Goal: Task Accomplishment & Management: Use online tool/utility

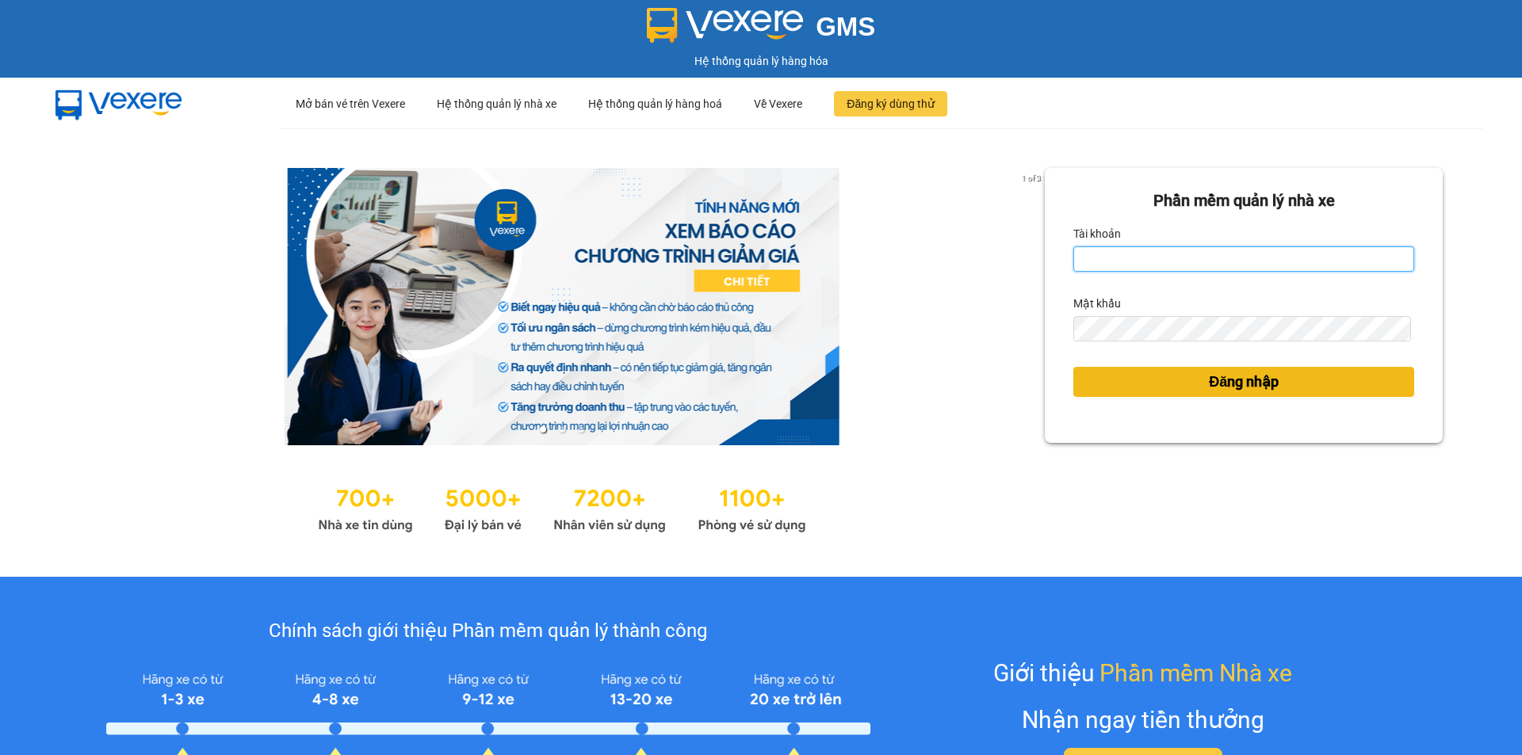
type input "tram.dalatoi"
click at [1211, 371] on span "Đăng nhập" at bounding box center [1244, 382] width 70 height 22
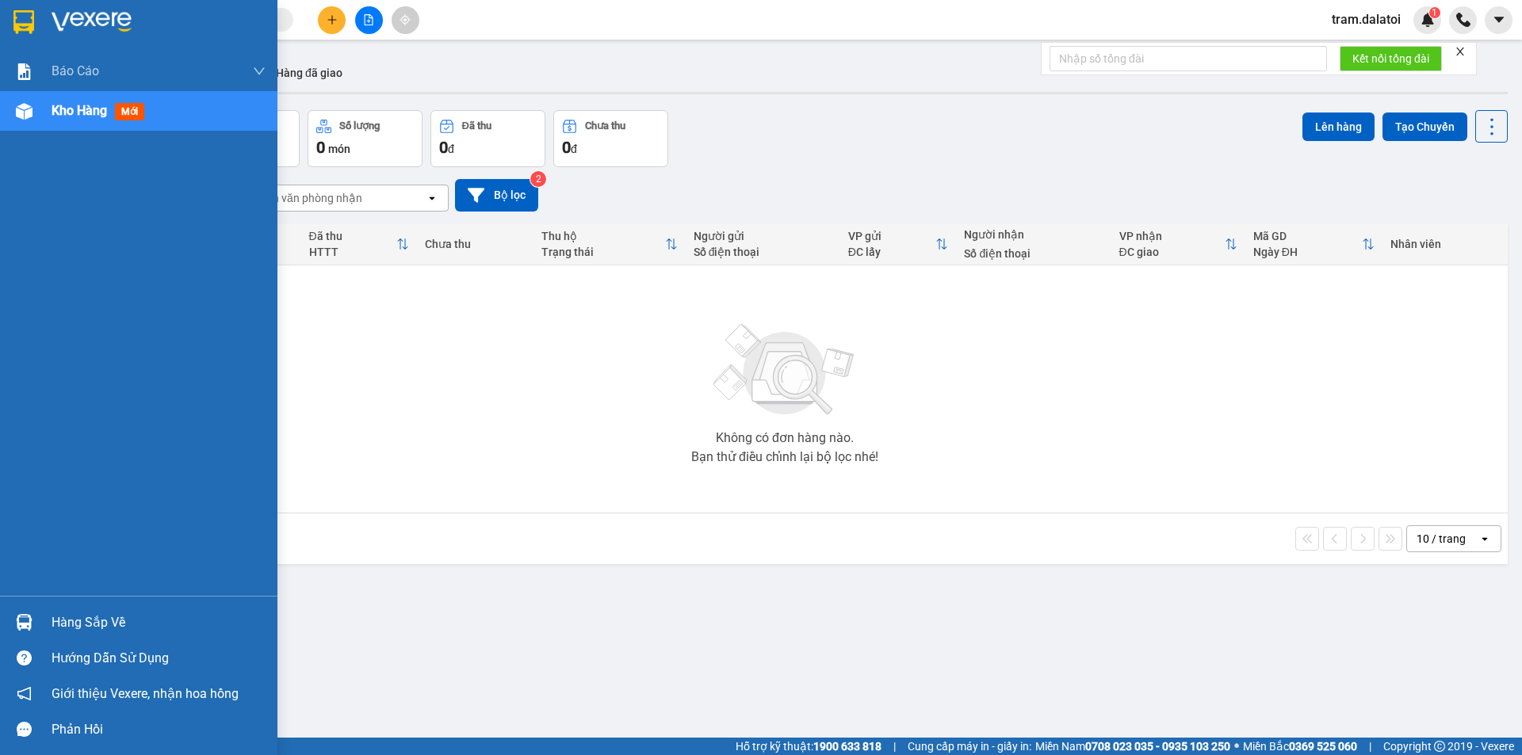
click at [29, 628] on img at bounding box center [24, 622] width 17 height 17
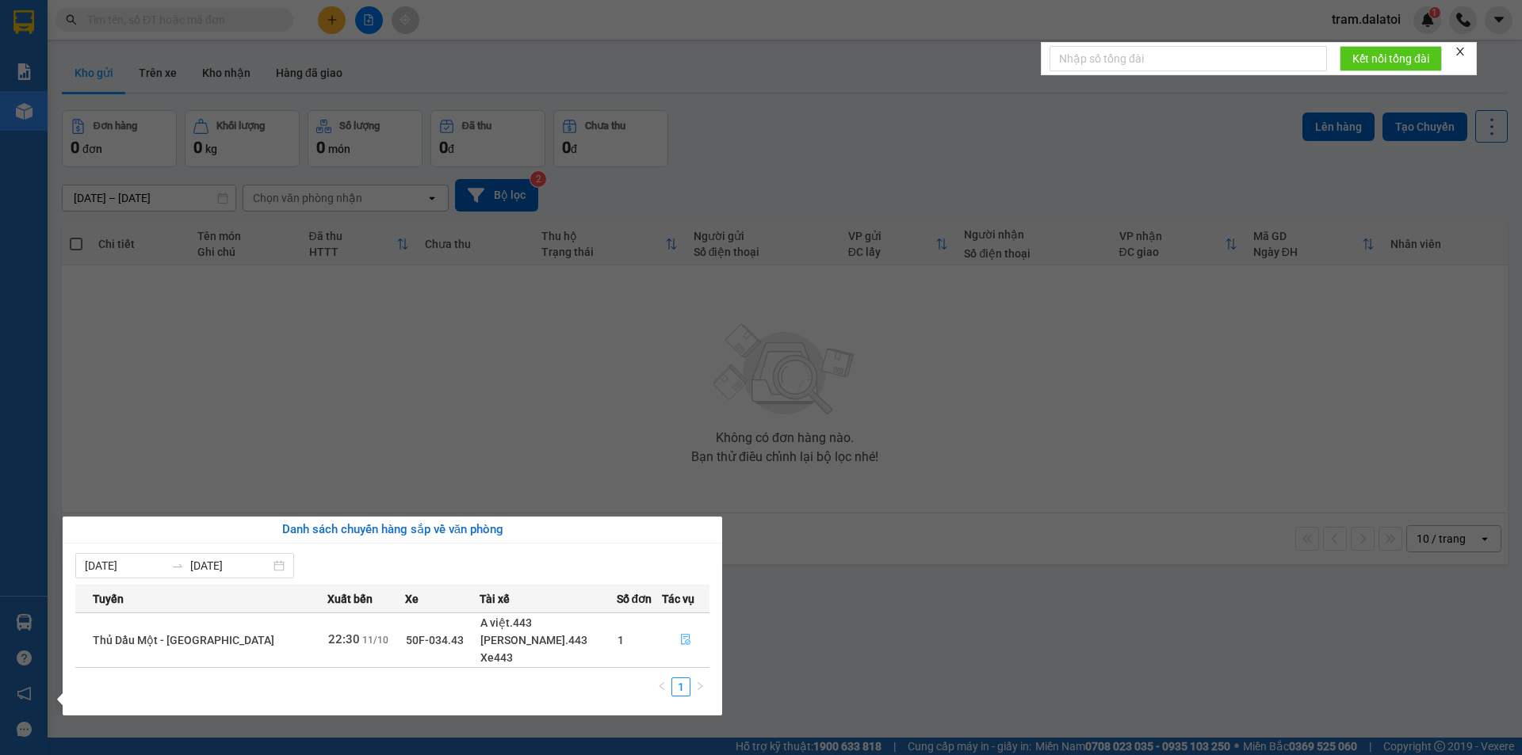
click at [680, 644] on icon "file-done" at bounding box center [685, 639] width 11 height 11
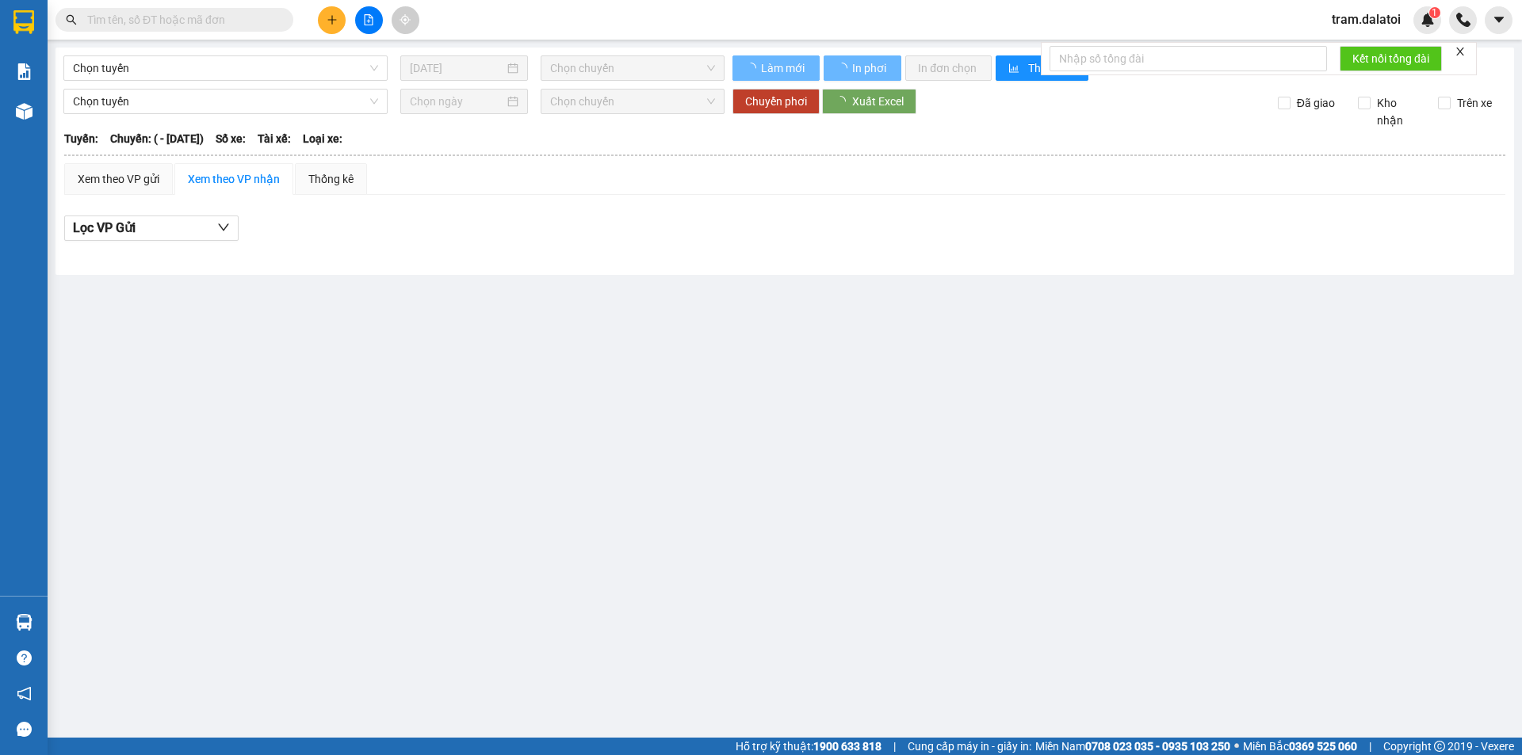
type input "11/10/2025"
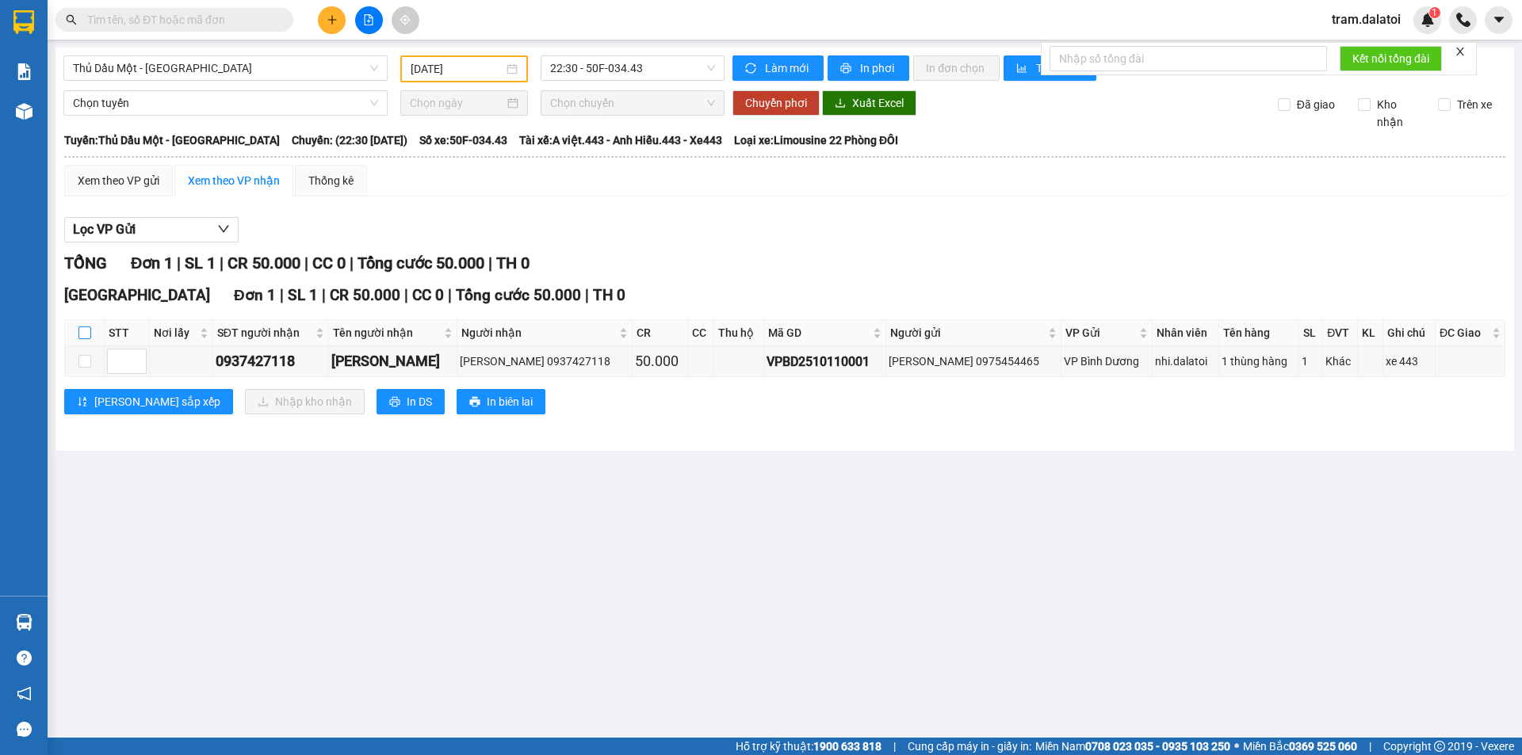
click at [81, 327] on input "checkbox" at bounding box center [84, 333] width 13 height 13
checkbox input "true"
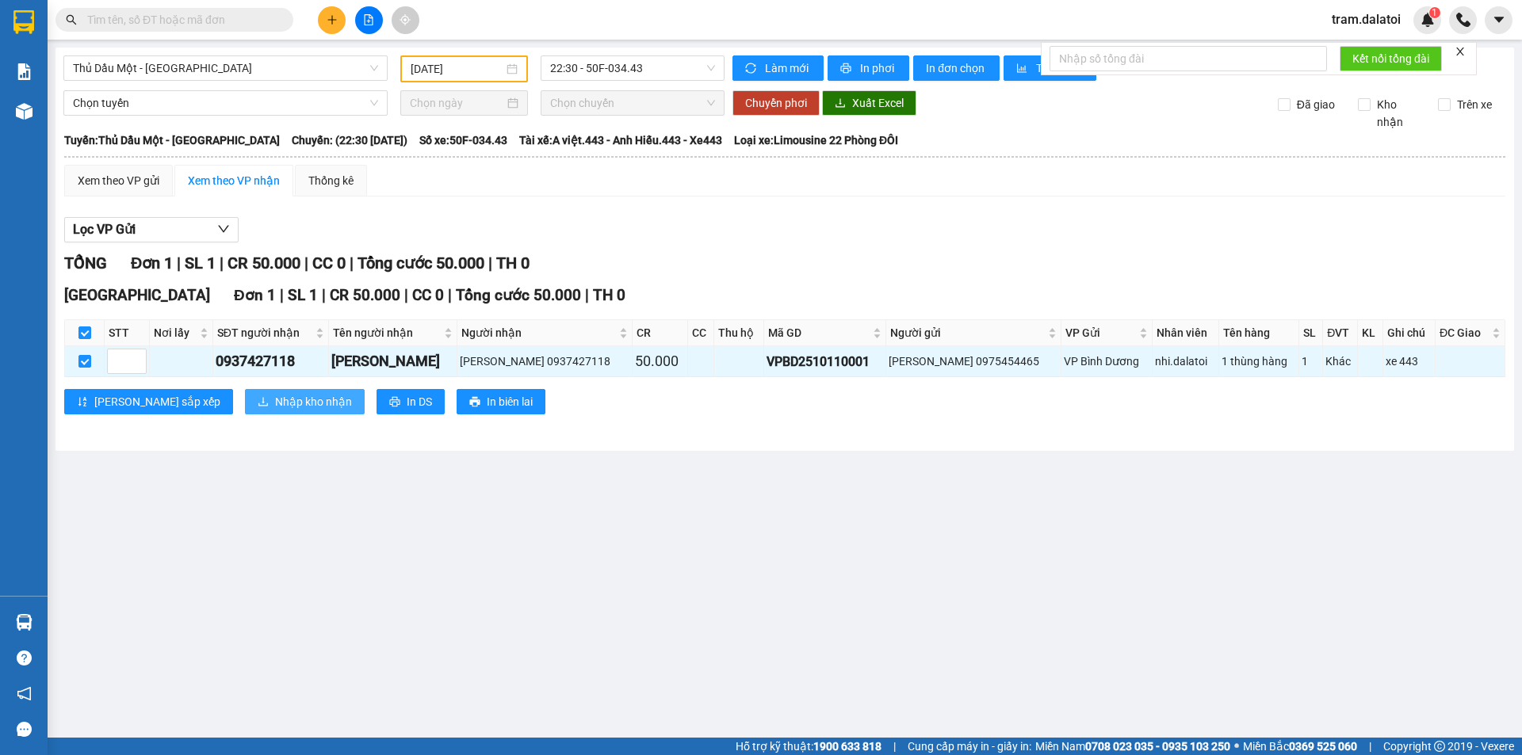
click at [275, 400] on span "Nhập kho nhận" at bounding box center [313, 401] width 77 height 17
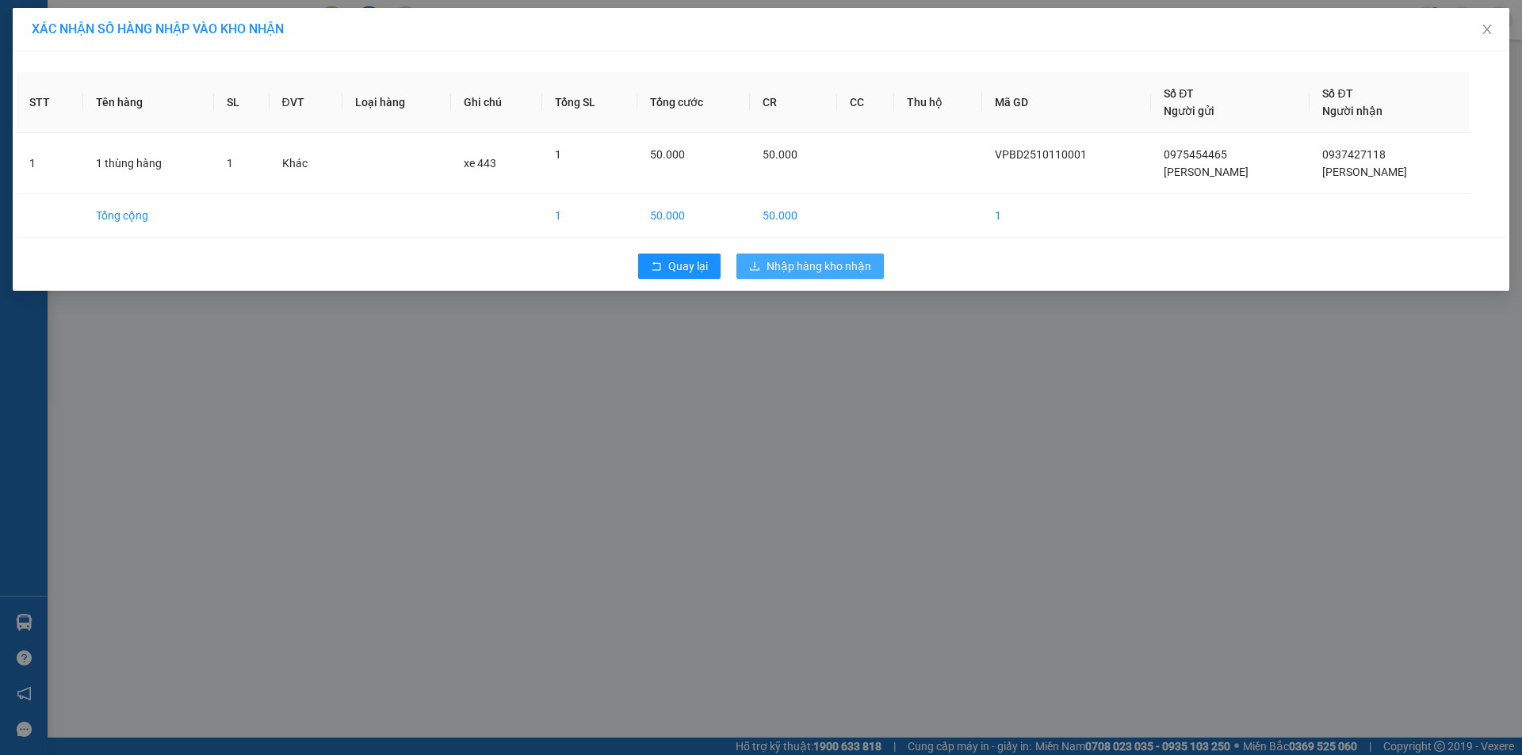
click at [844, 270] on span "Nhập hàng kho nhận" at bounding box center [819, 266] width 105 height 17
